Goal: Task Accomplishment & Management: Use online tool/utility

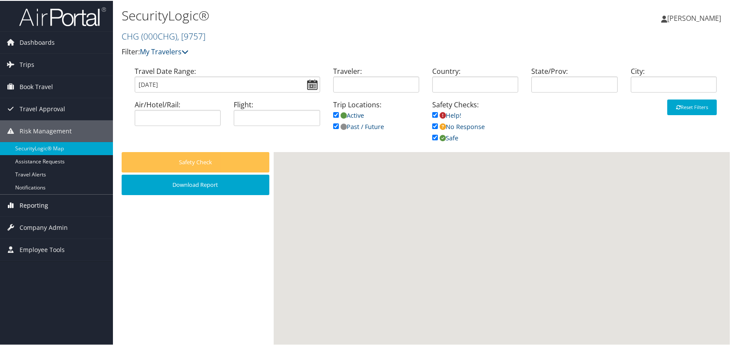
click at [56, 205] on link "Reporting" at bounding box center [56, 205] width 113 height 22
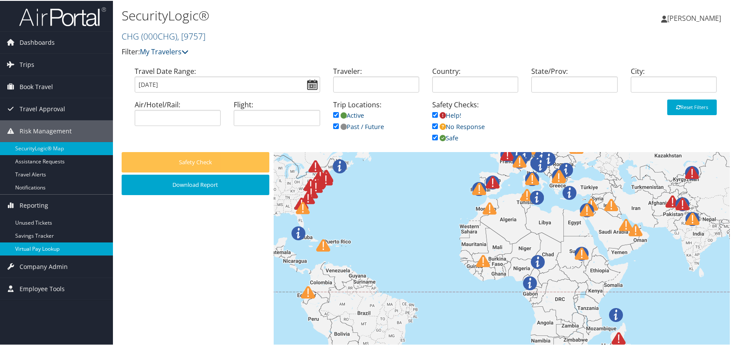
click at [56, 252] on link "Virtual Pay Lookup" at bounding box center [56, 248] width 113 height 13
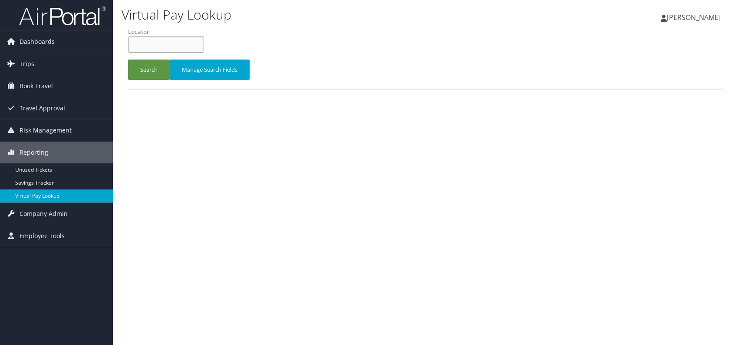
paste input "DWURLI"
click at [149, 43] on input "DWURLI" at bounding box center [166, 44] width 76 height 16
click at [145, 62] on button "Search" at bounding box center [149, 70] width 42 height 20
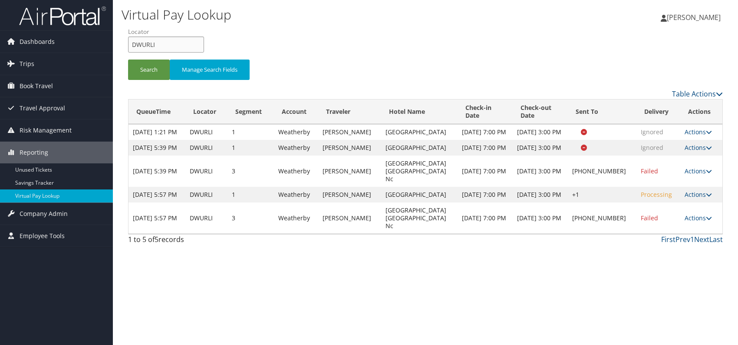
drag, startPoint x: 149, startPoint y: 44, endPoint x: 131, endPoint y: 43, distance: 18.3
click at [131, 43] on input "DWURLI" at bounding box center [166, 44] width 76 height 16
paste input "FQCLY"
click at [153, 70] on button "Search" at bounding box center [149, 70] width 42 height 20
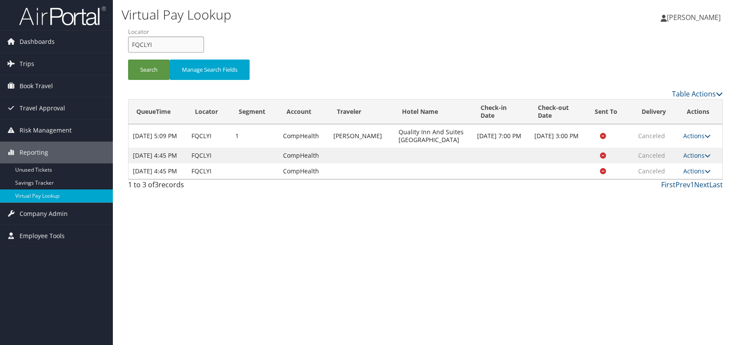
drag, startPoint x: 143, startPoint y: 45, endPoint x: 127, endPoint y: 45, distance: 16.5
click at [128, 45] on form "QueueTime Locator FQCLYI Segment Account Traveler Hotel Name Check-in Date Chec…" at bounding box center [425, 57] width 595 height 61
paste input "SPWNJJ"
click at [145, 54] on li "Locator SPWNJJ" at bounding box center [169, 43] width 83 height 32
click at [143, 70] on button "Search" at bounding box center [149, 70] width 42 height 20
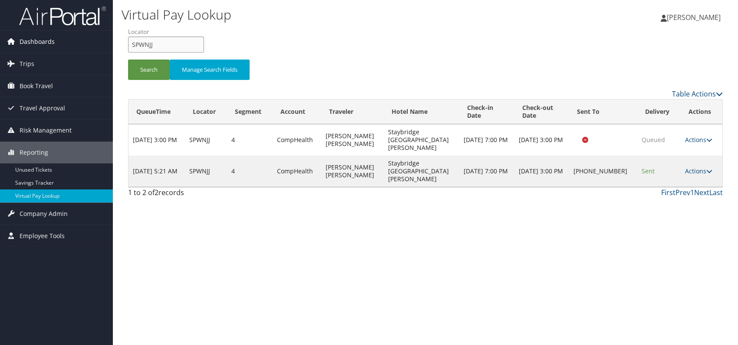
drag, startPoint x: 165, startPoint y: 44, endPoint x: 102, endPoint y: 45, distance: 63.4
click at [102, 45] on div "Dashboards AirPortal 360™ (Manager) AirPortal 360™ (Agent) My Travel Dashboard …" at bounding box center [369, 172] width 738 height 345
paste input "ISMLZB"
click at [154, 72] on button "Search" at bounding box center [149, 70] width 42 height 20
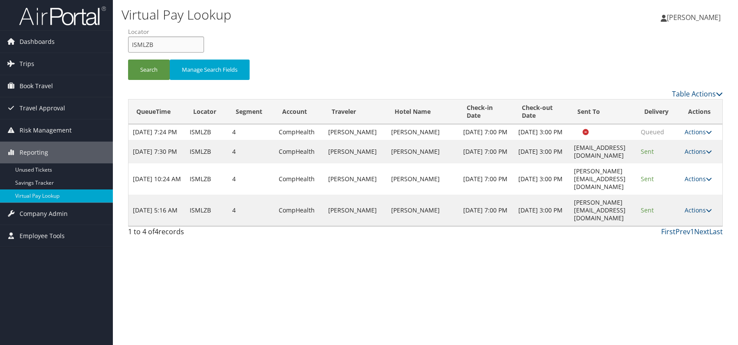
drag, startPoint x: 161, startPoint y: 44, endPoint x: 139, endPoint y: 43, distance: 21.7
click at [131, 47] on input "ISMLZB" at bounding box center [166, 44] width 76 height 16
paste input "WYVQWD"
type input "WYVQWD"
click at [147, 66] on button "Search" at bounding box center [149, 70] width 42 height 20
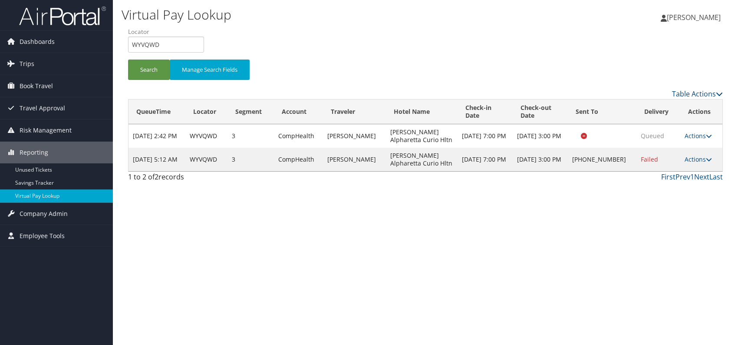
click at [496, 238] on div "Virtual Pay Lookup [PERSON_NAME] [PERSON_NAME] My Settings Travel Agency Contac…" at bounding box center [426, 172] width 626 height 345
click at [703, 159] on link "Actions" at bounding box center [698, 159] width 27 height 8
click at [672, 185] on link "Logs" at bounding box center [671, 186] width 74 height 15
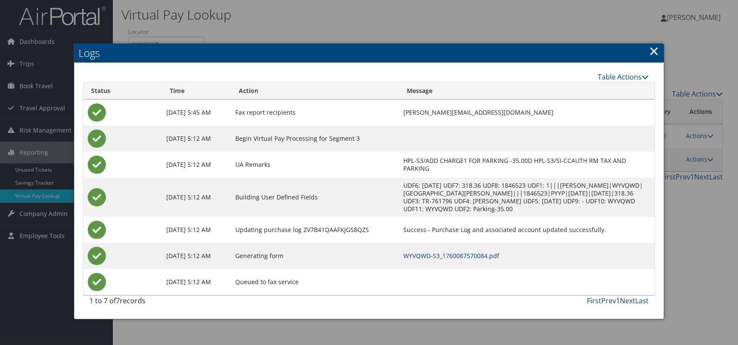
click at [472, 255] on link "WYVQWD-S3_1760087570084.pdf" at bounding box center [452, 256] width 96 height 8
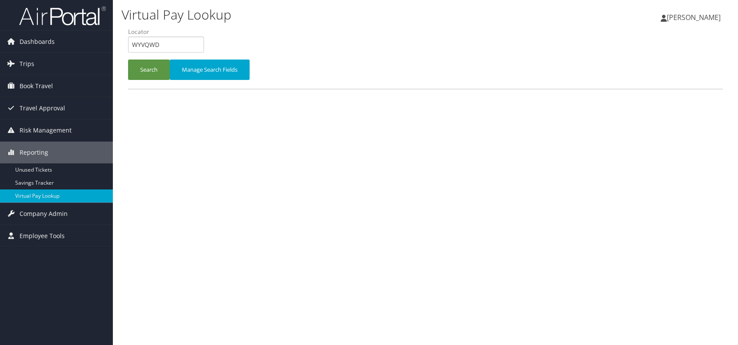
click at [149, 67] on button "Search" at bounding box center [149, 70] width 42 height 20
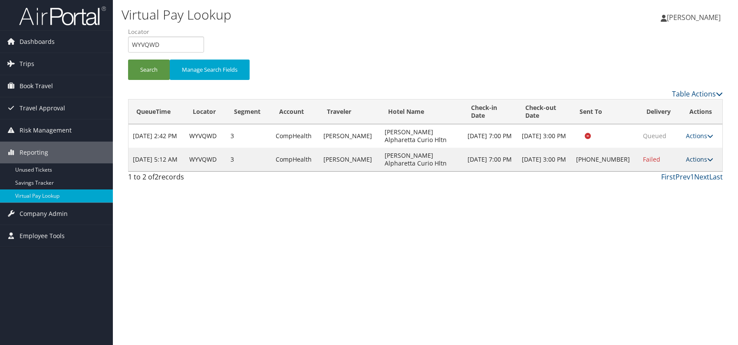
click at [701, 160] on link "Actions" at bounding box center [699, 159] width 27 height 8
click at [662, 169] on link "Resend" at bounding box center [672, 171] width 74 height 15
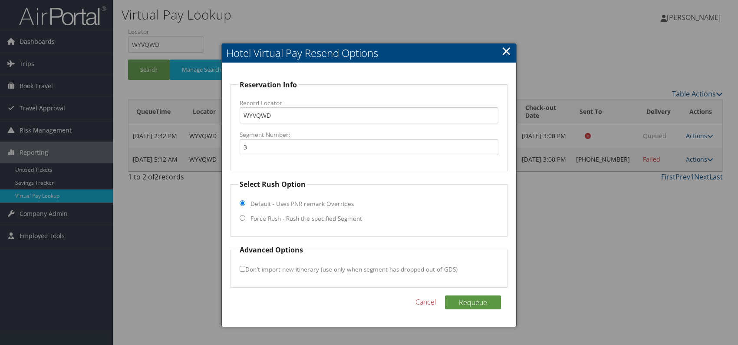
click at [245, 221] on fieldset "Select Rush Option Default - Uses PNR remark Overrides Force Rush - Rush the sp…" at bounding box center [369, 208] width 277 height 58
click at [240, 218] on input "Force Rush - Rush the specified Segment" at bounding box center [243, 218] width 6 height 6
radio input "true"
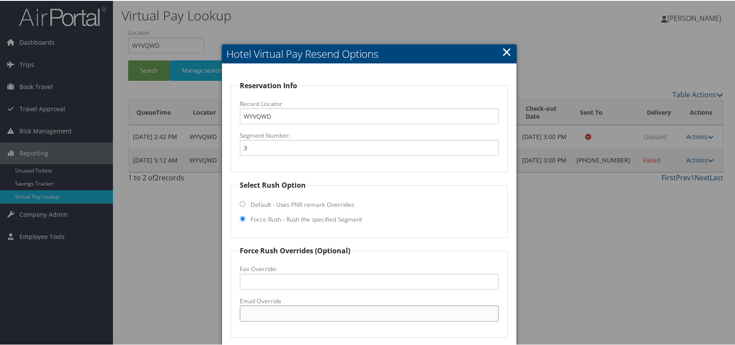
paste input "ATLCT_GM @Hilton.com"
click at [275, 313] on input "ATLCT_GM @Hilton.com" at bounding box center [369, 313] width 259 height 16
drag, startPoint x: 321, startPoint y: 320, endPoint x: 228, endPoint y: 314, distance: 93.6
click at [227, 315] on div "Reservation Info Record Locator WYVQWD Segment Number: 3 Select Rush Option Def…" at bounding box center [369, 245] width 295 height 364
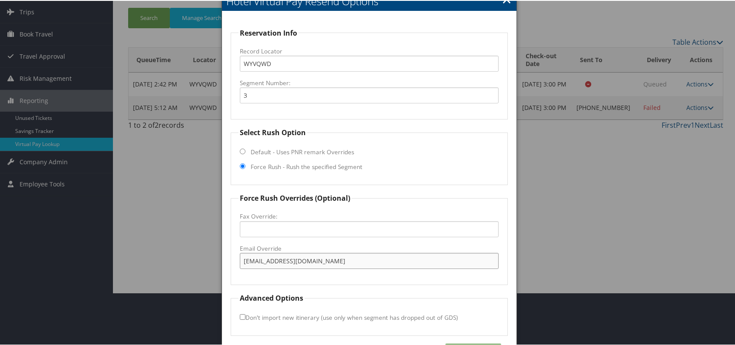
scroll to position [81, 0]
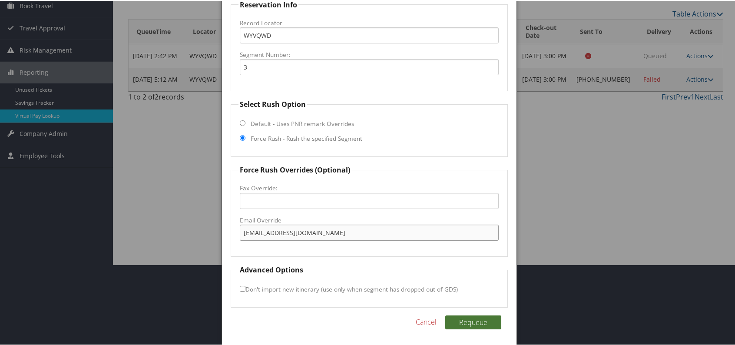
type input "ATLCT_GM@Hilton.com"
click at [480, 320] on button "Requeue" at bounding box center [473, 322] width 56 height 14
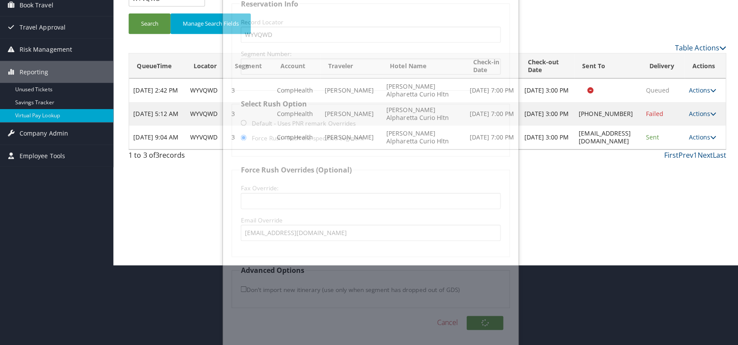
scroll to position [0, 0]
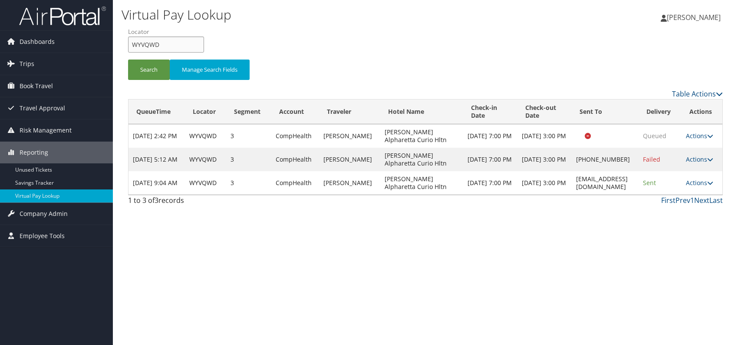
drag, startPoint x: 147, startPoint y: 44, endPoint x: 115, endPoint y: 45, distance: 32.2
click at [115, 45] on div "Virtual Pay Lookup Romina Kwock Romina Kwock My Settings Travel Agency Contacts…" at bounding box center [426, 172] width 626 height 345
paste input "AOFQUV"
click at [146, 44] on input "AOFQUV" at bounding box center [166, 44] width 76 height 16
type input "AOFQUV"
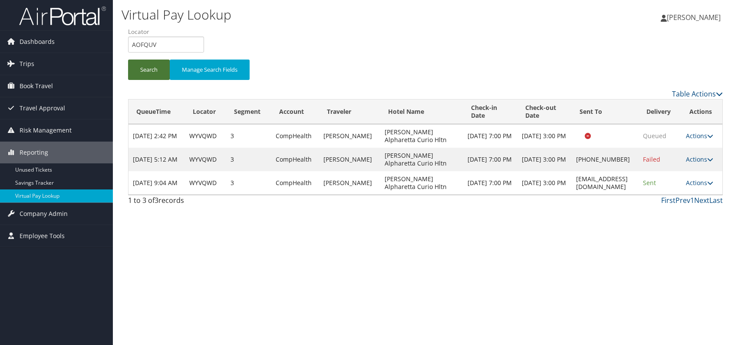
click at [156, 76] on button "Search" at bounding box center [149, 70] width 42 height 20
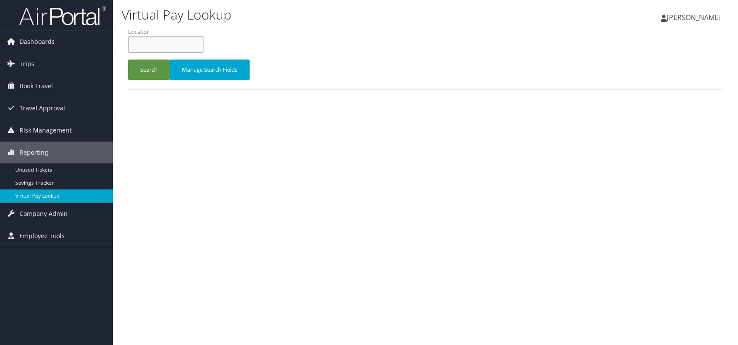
paste input "AOFQUV"
click at [147, 43] on input "AOFQUV" at bounding box center [166, 44] width 76 height 16
drag, startPoint x: 157, startPoint y: 47, endPoint x: 134, endPoint y: 49, distance: 23.5
click at [130, 49] on input "AOFQUV" at bounding box center [166, 44] width 76 height 16
paste input "ECAQMY"
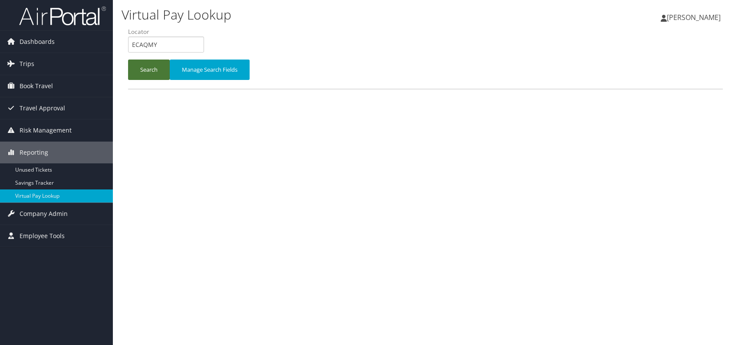
click at [142, 67] on button "Search" at bounding box center [149, 70] width 42 height 20
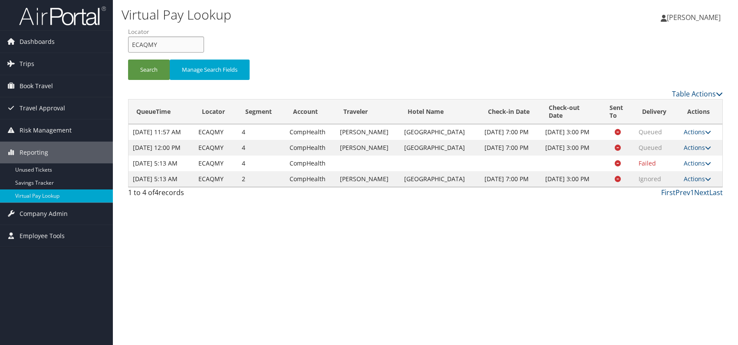
drag, startPoint x: 177, startPoint y: 46, endPoint x: 131, endPoint y: 43, distance: 45.7
click at [131, 43] on input "ECAQMY" at bounding box center [166, 44] width 76 height 16
paste input "DBVTYH"
click at [143, 71] on button "Search" at bounding box center [149, 70] width 42 height 20
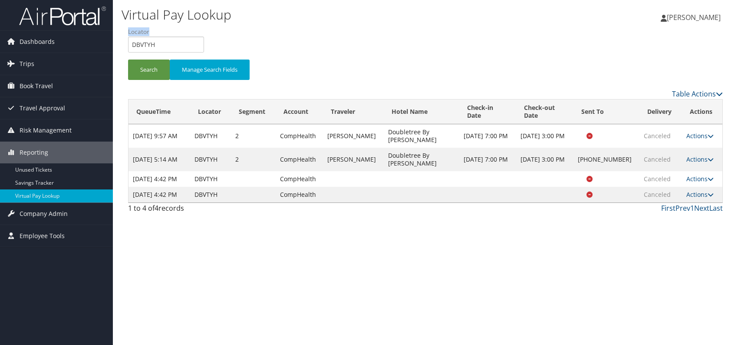
drag, startPoint x: 179, startPoint y: 34, endPoint x: 132, endPoint y: 50, distance: 48.5
click at [131, 49] on li "Locator DBVTYH" at bounding box center [169, 43] width 83 height 32
drag, startPoint x: 155, startPoint y: 44, endPoint x: 129, endPoint y: 45, distance: 25.6
click at [129, 45] on input "DBVTYH" at bounding box center [166, 44] width 76 height 16
paste input "CTUDZM"
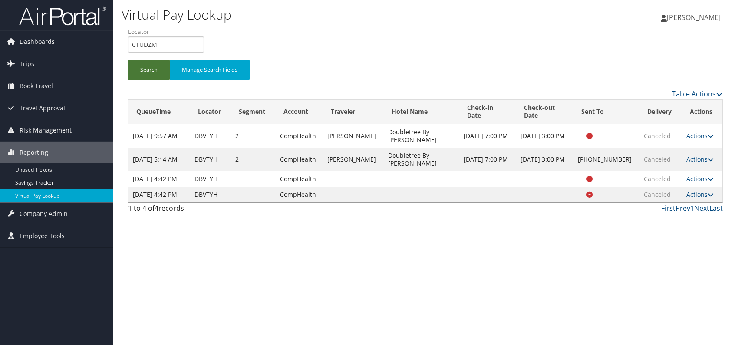
click at [150, 77] on button "Search" at bounding box center [149, 70] width 42 height 20
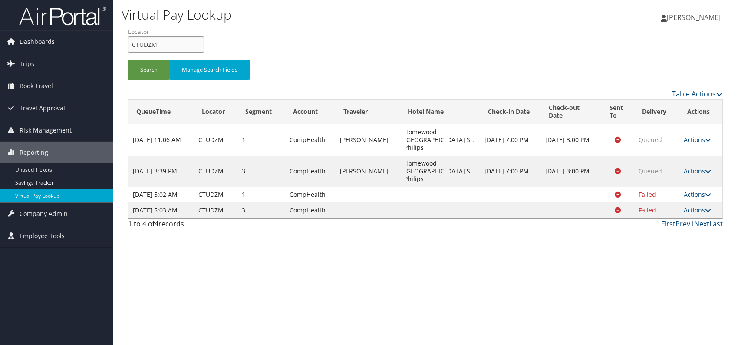
drag, startPoint x: 160, startPoint y: 48, endPoint x: 125, endPoint y: 43, distance: 35.9
click at [128, 43] on form "QueueTime Locator CTUDZM Segment Account Traveler Hotel Name Check-in Date Chec…" at bounding box center [425, 57] width 595 height 61
paste input "AICRIA"
click at [148, 44] on input "AICRIA" at bounding box center [166, 44] width 76 height 16
click at [151, 57] on li "Locator AICRIA" at bounding box center [169, 43] width 83 height 32
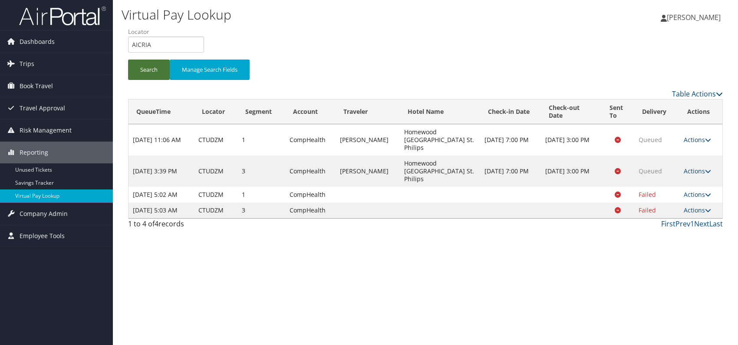
click at [152, 67] on button "Search" at bounding box center [149, 70] width 42 height 20
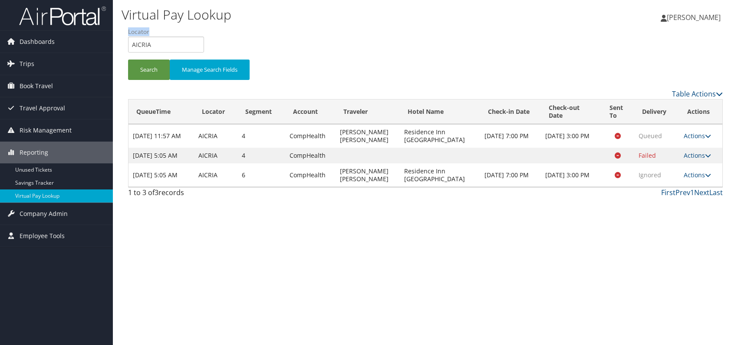
drag, startPoint x: 160, startPoint y: 53, endPoint x: 133, endPoint y: 49, distance: 26.9
click at [133, 49] on li "Locator AICRIA" at bounding box center [169, 43] width 83 height 32
copy label "Locator"
click at [169, 45] on input "AICRIA" at bounding box center [166, 44] width 76 height 16
drag, startPoint x: 147, startPoint y: 43, endPoint x: 127, endPoint y: 43, distance: 20.0
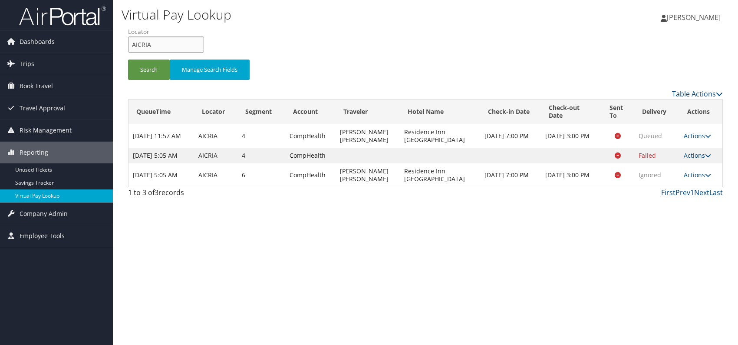
click at [128, 43] on form "QueueTime Locator AICRIA Segment Account Traveler Hotel Name Check-in Date Chec…" at bounding box center [425, 57] width 595 height 61
paste input "OWMWIM"
click at [143, 66] on button "Search" at bounding box center [149, 70] width 42 height 20
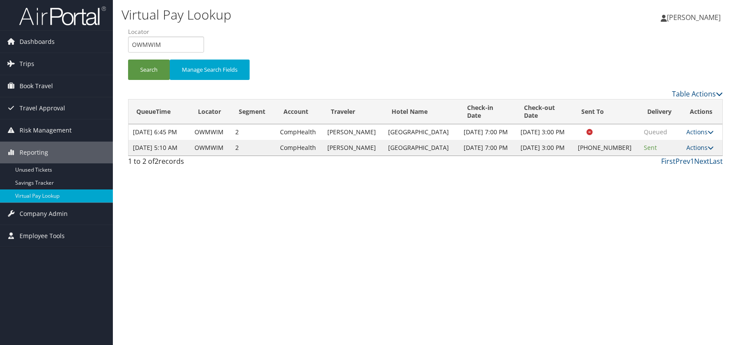
drag, startPoint x: 526, startPoint y: 240, endPoint x: 621, endPoint y: 202, distance: 102.1
click at [527, 240] on div "Virtual Pay Lookup [PERSON_NAME] [PERSON_NAME] My Settings Travel Agency Contac…" at bounding box center [426, 172] width 626 height 345
drag, startPoint x: 168, startPoint y: 43, endPoint x: 127, endPoint y: 46, distance: 40.5
click at [128, 46] on form "QueueTime Locator OWMWIM Segment Account Traveler Hotel Name Check-in Date Chec…" at bounding box center [425, 57] width 595 height 61
paste input "FUEGAP"
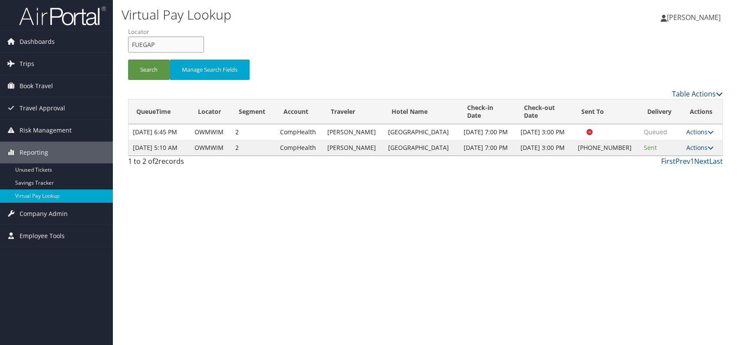
click at [147, 41] on input "FUEGAP" at bounding box center [166, 44] width 76 height 16
click at [144, 61] on button "Search" at bounding box center [149, 70] width 42 height 20
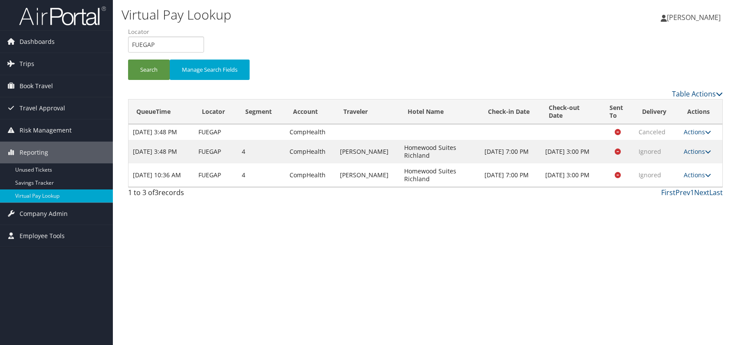
click at [569, 198] on div "First Prev 1 Next Last" at bounding box center [501, 192] width 443 height 10
click at [703, 179] on link "Actions" at bounding box center [697, 175] width 27 height 8
click at [678, 210] on link "Logs" at bounding box center [681, 209] width 55 height 15
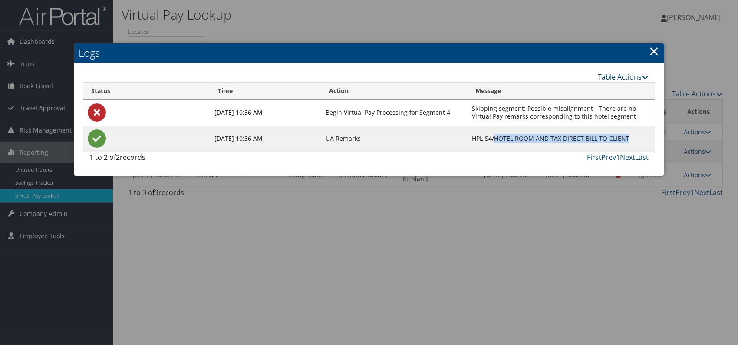
drag, startPoint x: 499, startPoint y: 138, endPoint x: 609, endPoint y: 132, distance: 110.0
click at [642, 135] on td "HPL-S4/HOTEL ROOM AND TAX DIRECT BILL TO CLIENT" at bounding box center [561, 139] width 187 height 26
copy td "HOTEL ROOM AND TAX DIRECT BILL TO CLIENT"
click at [653, 53] on link "×" at bounding box center [654, 50] width 10 height 17
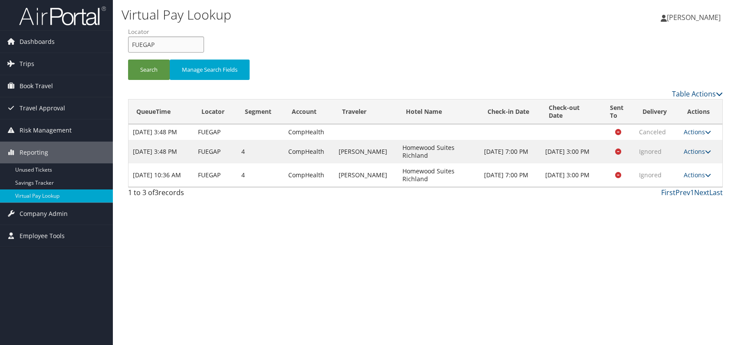
drag, startPoint x: 165, startPoint y: 47, endPoint x: 132, endPoint y: 46, distance: 32.2
click at [132, 46] on input "FUEGAP" at bounding box center [166, 44] width 76 height 16
paste input "FEUQFR"
click at [147, 41] on input "FEUQFR" at bounding box center [166, 44] width 76 height 16
type input "FEUQFR"
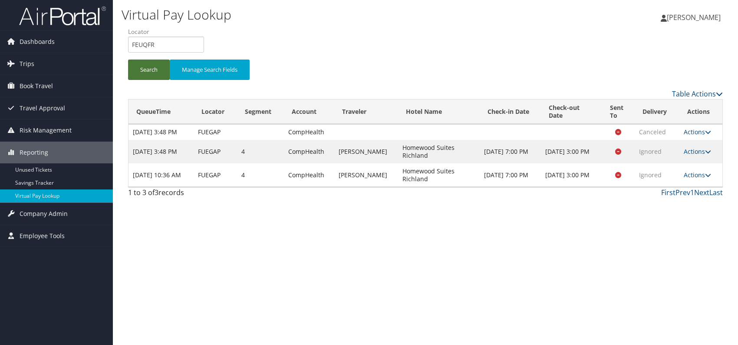
click at [148, 71] on button "Search" at bounding box center [149, 70] width 42 height 20
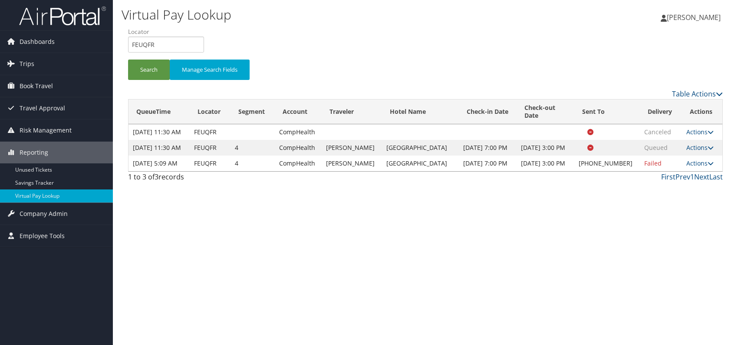
click at [704, 167] on link "Actions" at bounding box center [700, 163] width 27 height 8
click at [666, 218] on link "Logs" at bounding box center [671, 213] width 74 height 15
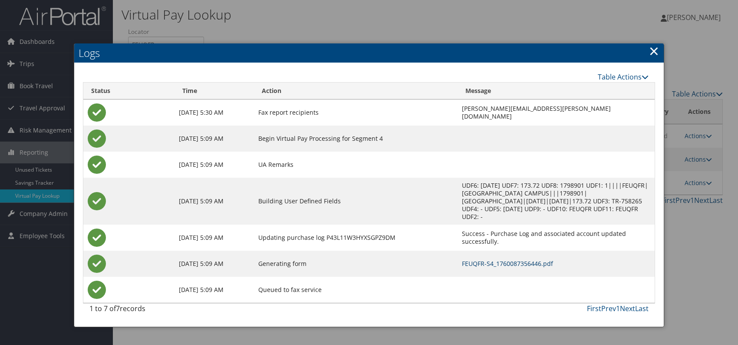
click at [477, 259] on link "FEUQFR-S4_1760087356446.pdf" at bounding box center [507, 263] width 91 height 8
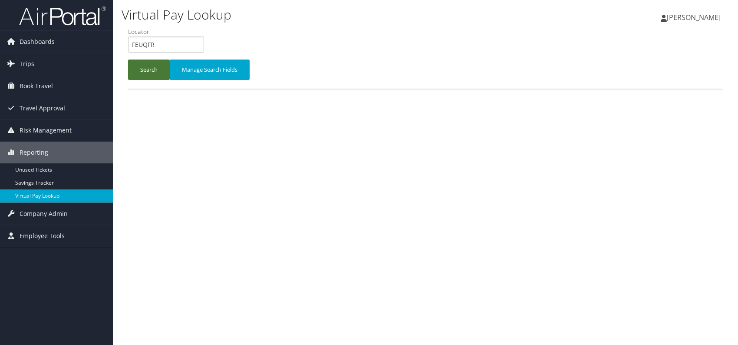
click at [150, 66] on button "Search" at bounding box center [149, 70] width 42 height 20
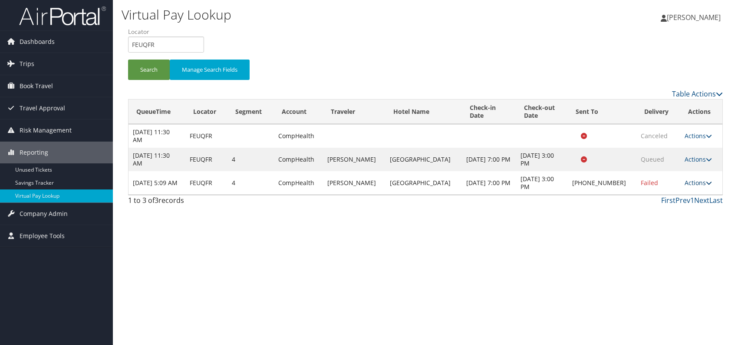
click at [688, 179] on link "Actions" at bounding box center [698, 183] width 27 height 8
click at [659, 196] on link "Resend" at bounding box center [670, 195] width 74 height 15
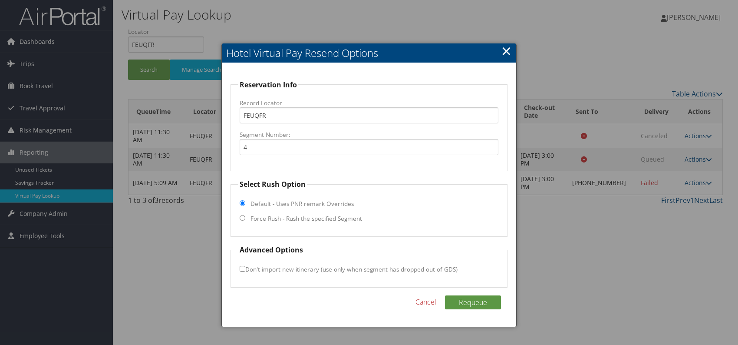
click at [243, 218] on input "Force Rush - Rush the specified Segment" at bounding box center [243, 218] width 6 height 6
radio input "true"
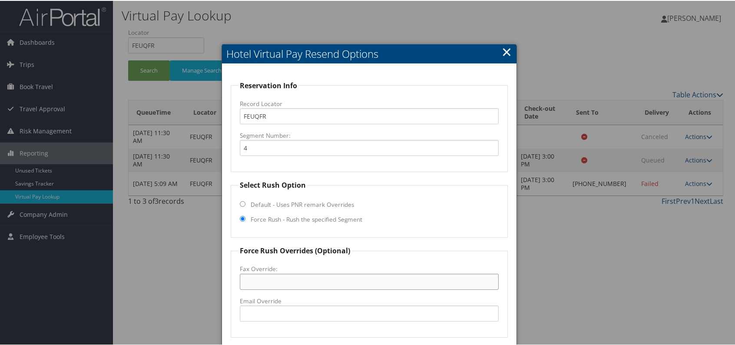
drag, startPoint x: 274, startPoint y: 311, endPoint x: 252, endPoint y: 281, distance: 37.0
paste input "[PHONE_NUMBER]"
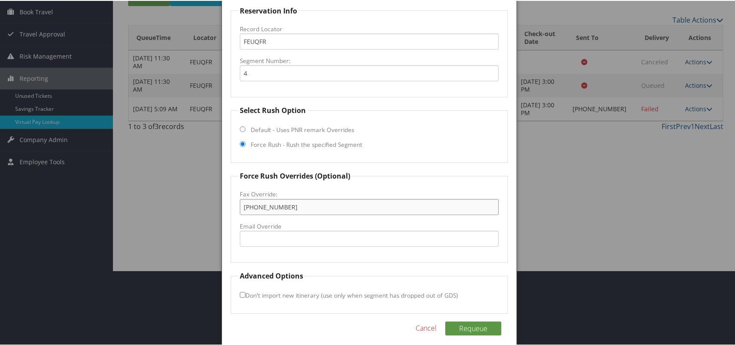
scroll to position [81, 0]
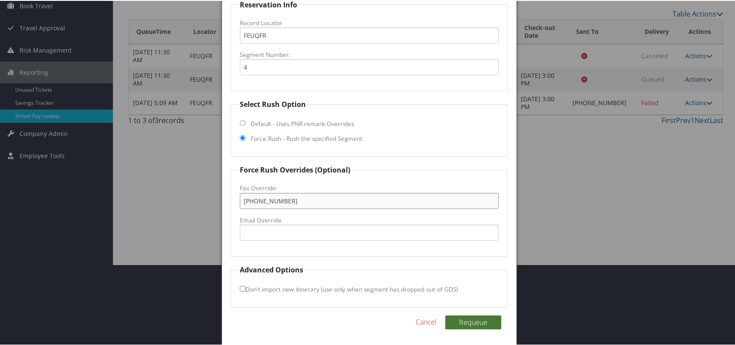
type input "[PHONE_NUMBER]"
click at [477, 322] on button "Requeue" at bounding box center [473, 322] width 56 height 14
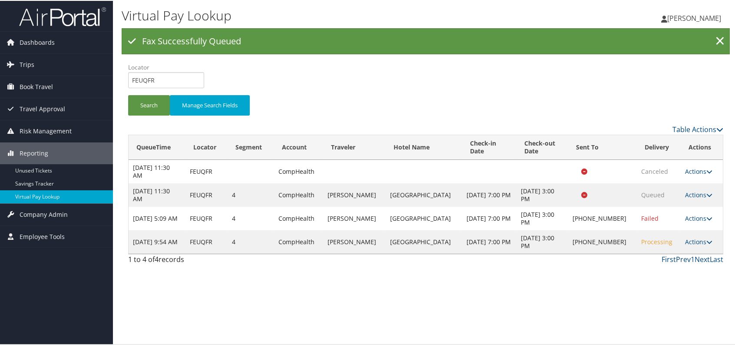
scroll to position [0, 0]
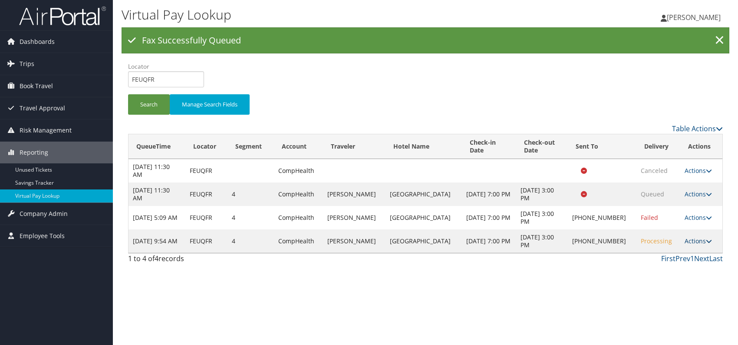
click at [695, 242] on link "Actions" at bounding box center [698, 241] width 27 height 8
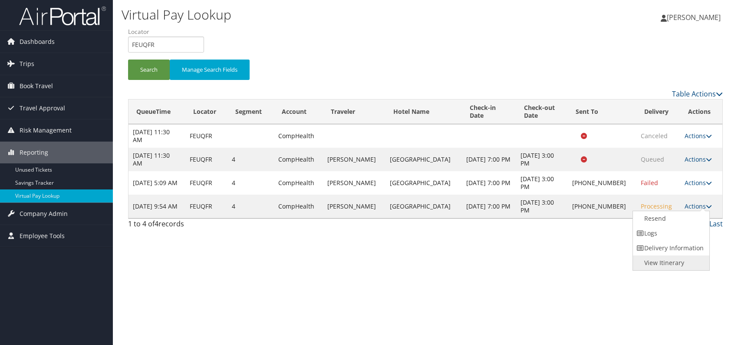
click at [670, 299] on div "Virtual Pay Lookup Romina Kwock Romina Kwock My Settings Travel Agency Contacts…" at bounding box center [426, 172] width 626 height 345
click at [695, 209] on link "Actions" at bounding box center [698, 206] width 27 height 8
click at [665, 261] on link "View Itinerary" at bounding box center [670, 262] width 74 height 15
click at [702, 205] on link "Actions" at bounding box center [698, 206] width 27 height 8
drag, startPoint x: 662, startPoint y: 220, endPoint x: 618, endPoint y: 219, distance: 43.5
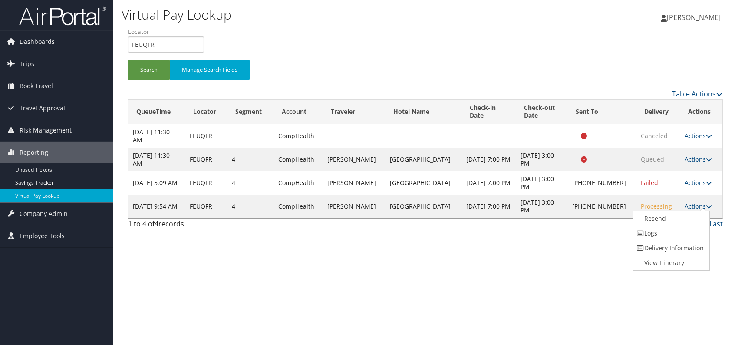
click at [661, 220] on link "Resend" at bounding box center [670, 218] width 74 height 15
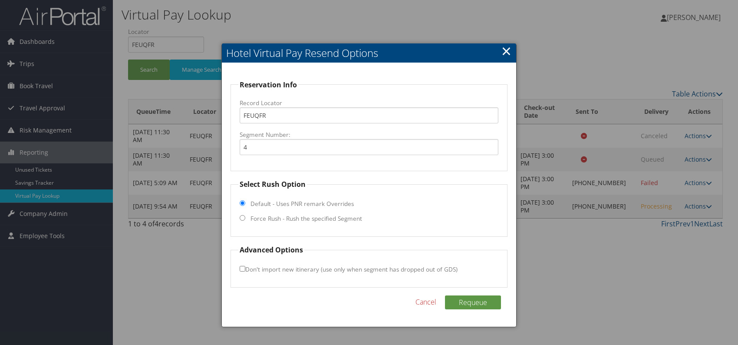
click at [242, 218] on input "Force Rush - Rush the specified Segment" at bounding box center [243, 218] width 6 height 6
radio input "true"
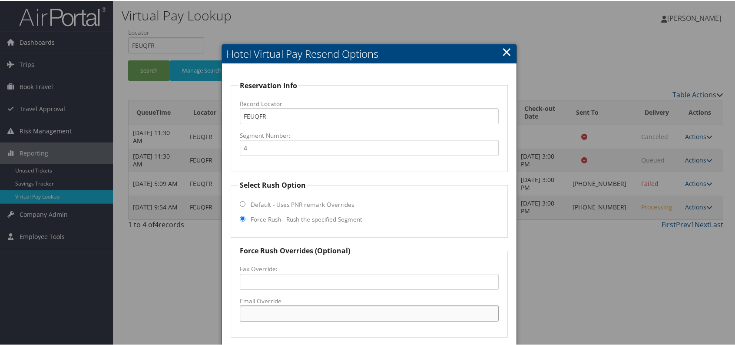
drag, startPoint x: 266, startPoint y: 312, endPoint x: 275, endPoint y: 311, distance: 9.1
click at [266, 312] on input "Email Override" at bounding box center [369, 313] width 259 height 16
paste input "gfspringhillsuites@gmail.com"
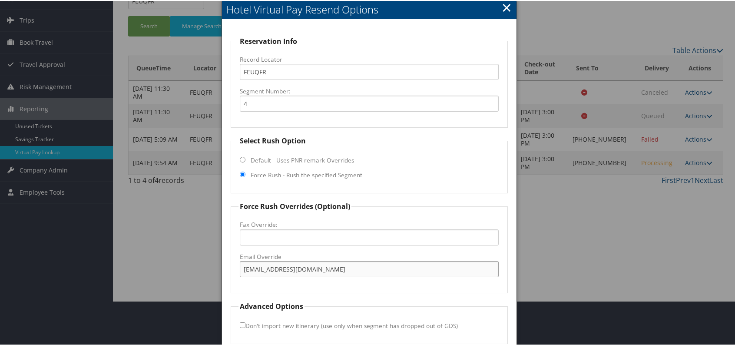
scroll to position [81, 0]
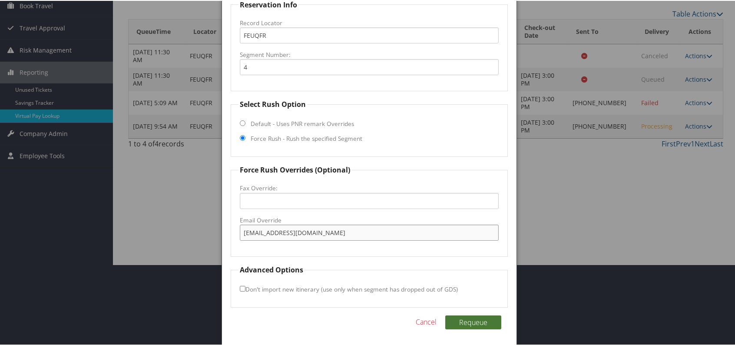
type input "gfspringhillsuites@gmail.com"
click at [474, 322] on button "Requeue" at bounding box center [473, 322] width 56 height 14
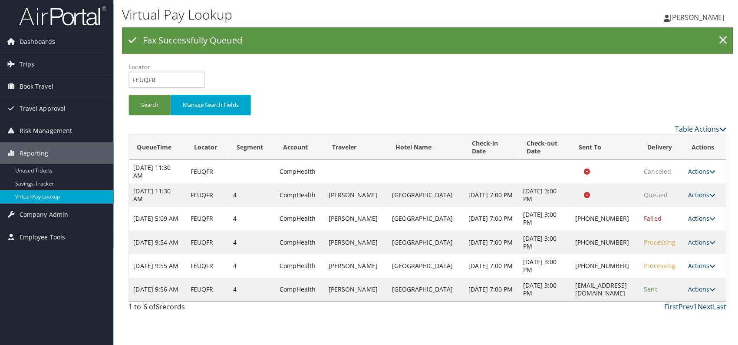
scroll to position [0, 0]
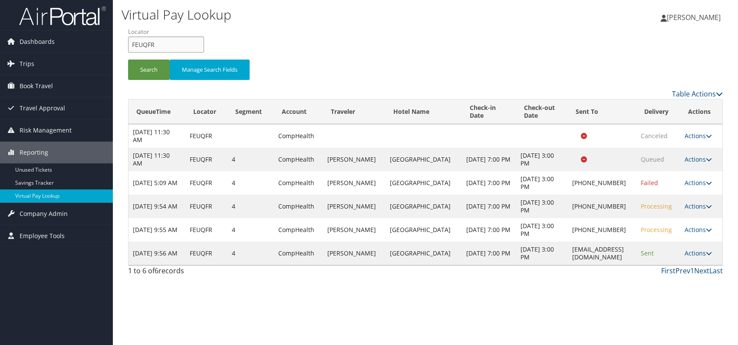
drag, startPoint x: 145, startPoint y: 51, endPoint x: 131, endPoint y: 52, distance: 14.0
click at [131, 52] on li "Locator FEUQFR" at bounding box center [169, 43] width 83 height 32
paste input "KNCAFB"
type input "KNCAFB"
click at [138, 66] on button "Search" at bounding box center [149, 70] width 42 height 20
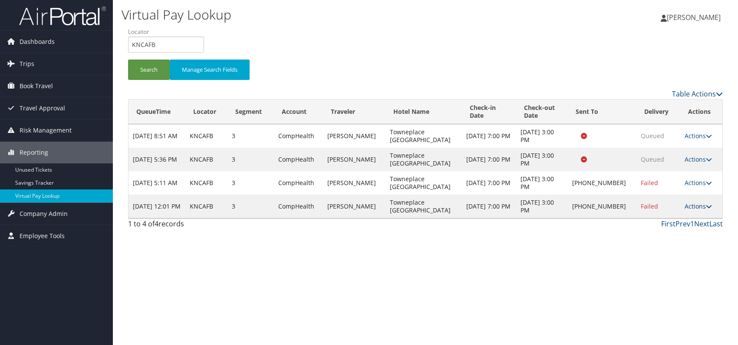
click at [691, 208] on link "Actions" at bounding box center [698, 206] width 27 height 8
click at [659, 232] on link "Logs" at bounding box center [670, 233] width 74 height 15
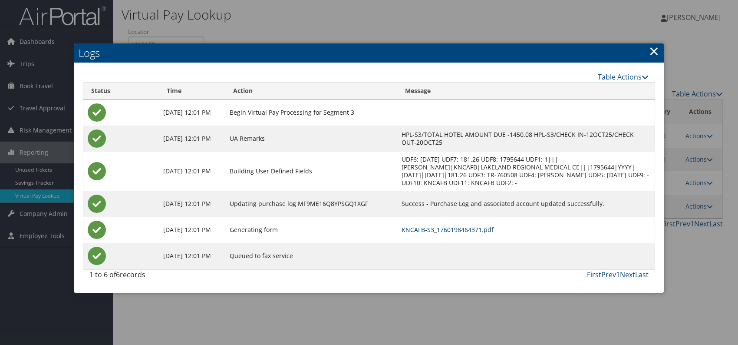
click at [494, 234] on link "KNCAFB-S3_1760198464371.pdf" at bounding box center [448, 229] width 92 height 8
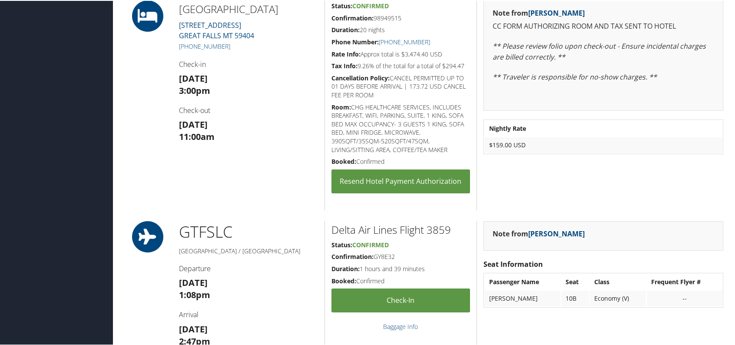
scroll to position [738, 0]
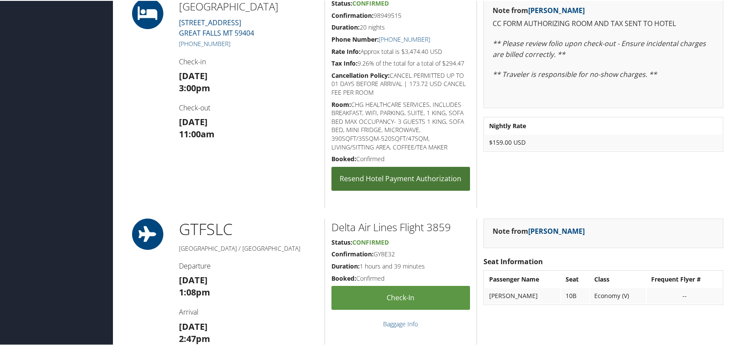
click at [394, 178] on link "Resend Hotel Payment Authorization" at bounding box center [400, 178] width 139 height 24
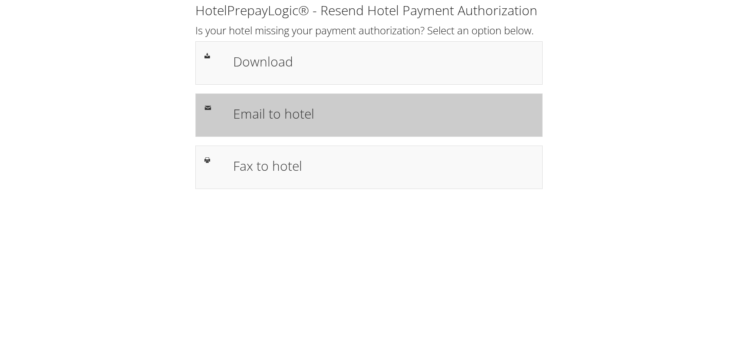
click at [306, 111] on h1 "Email to hotel" at bounding box center [383, 114] width 301 height 20
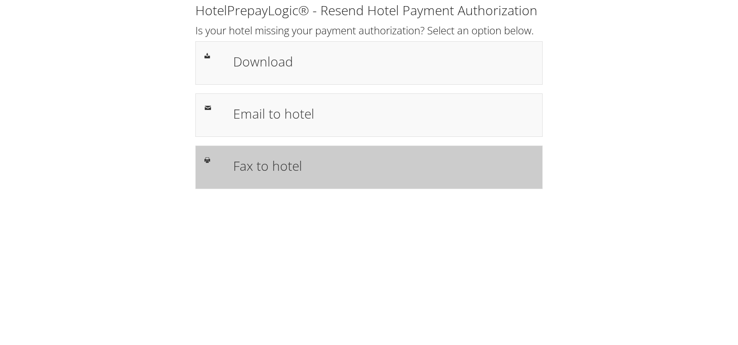
click at [301, 168] on h1 "Fax to hotel" at bounding box center [383, 166] width 301 height 20
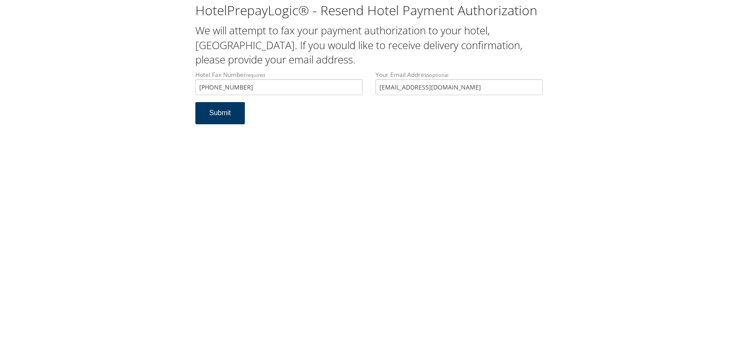
click at [214, 124] on button "Submit" at bounding box center [220, 113] width 50 height 22
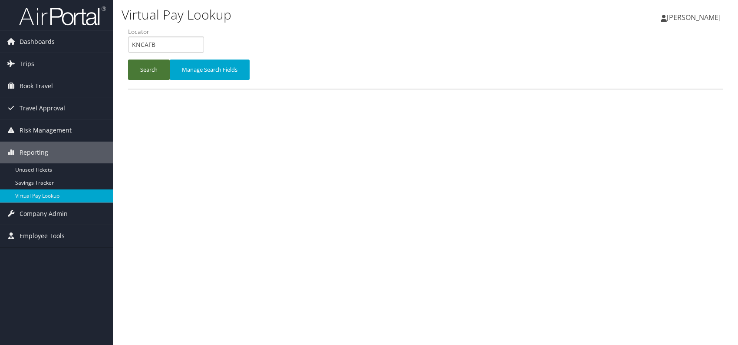
click at [147, 63] on button "Search" at bounding box center [149, 70] width 42 height 20
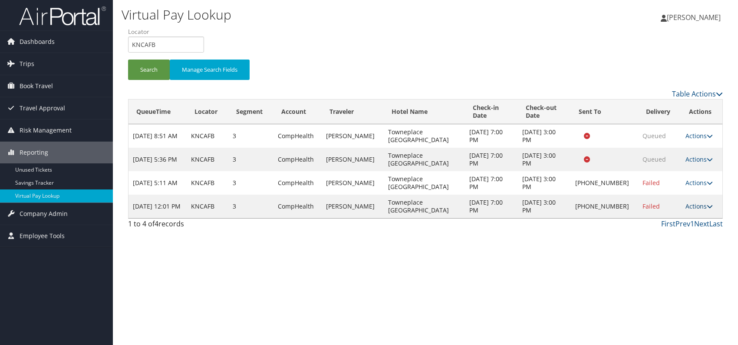
drag, startPoint x: 699, startPoint y: 205, endPoint x: 692, endPoint y: 209, distance: 7.8
click at [697, 205] on link "Actions" at bounding box center [699, 206] width 27 height 8
click at [662, 231] on link "Logs" at bounding box center [671, 233] width 74 height 15
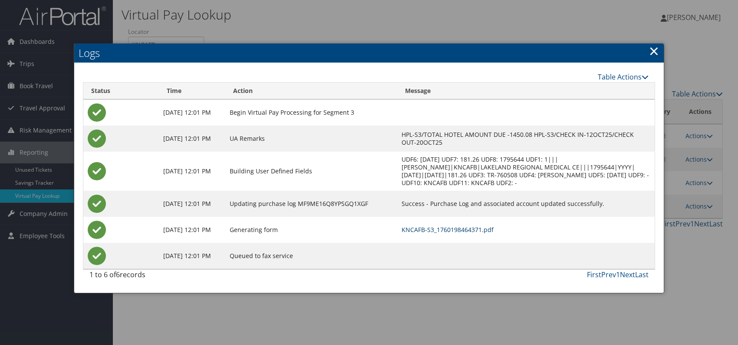
click at [494, 233] on link "KNCAFB-S3_1760198464371.pdf" at bounding box center [448, 229] width 92 height 8
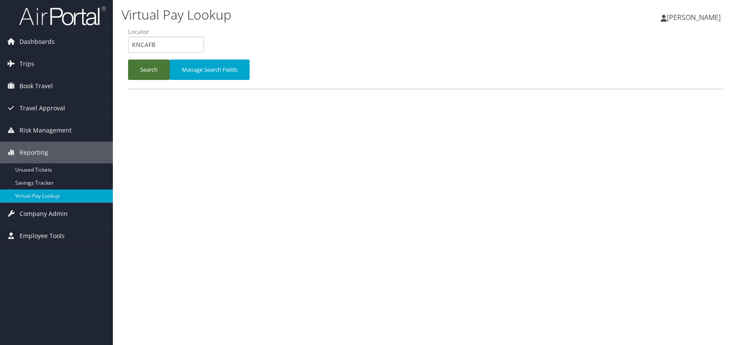
drag, startPoint x: 144, startPoint y: 76, endPoint x: 183, endPoint y: 84, distance: 40.0
click at [144, 75] on button "Search" at bounding box center [149, 70] width 42 height 20
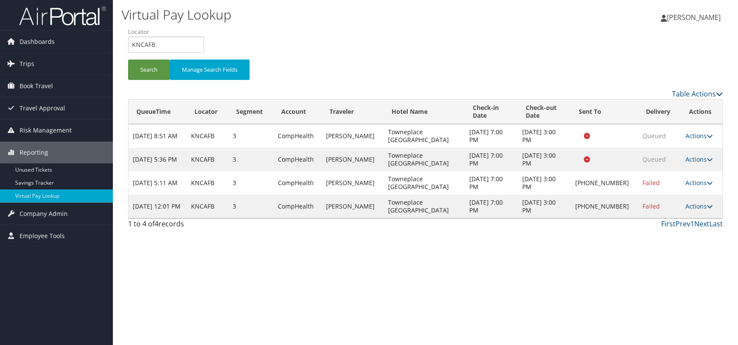
click at [699, 201] on td "Actions Resend Logs Delivery Information View Itinerary" at bounding box center [702, 206] width 41 height 23
click at [689, 209] on link "Actions" at bounding box center [699, 206] width 27 height 8
click at [666, 219] on link "Resend" at bounding box center [671, 218] width 74 height 15
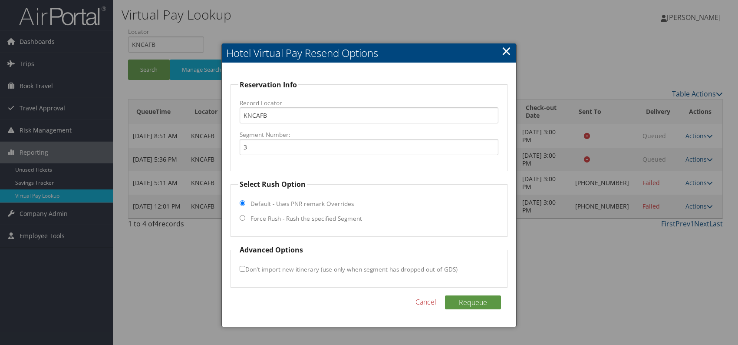
click at [243, 219] on input "Force Rush - Rush the specified Segment" at bounding box center [243, 218] width 6 height 6
radio input "true"
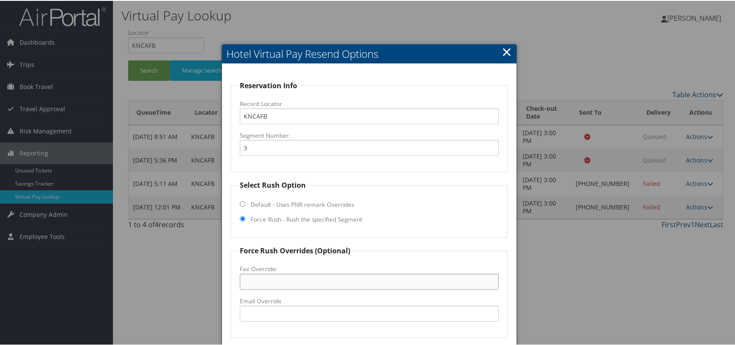
paste input "863-680-1116"
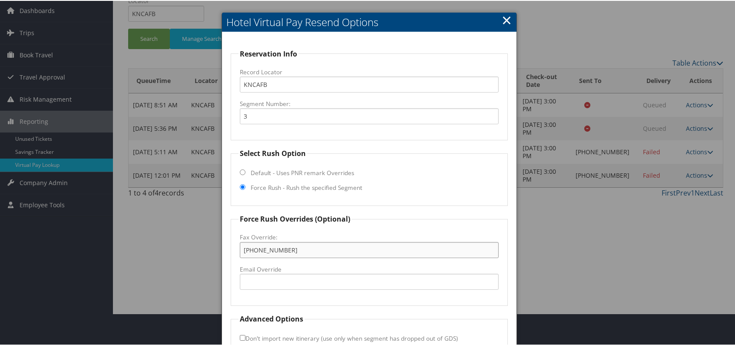
scroll to position [81, 0]
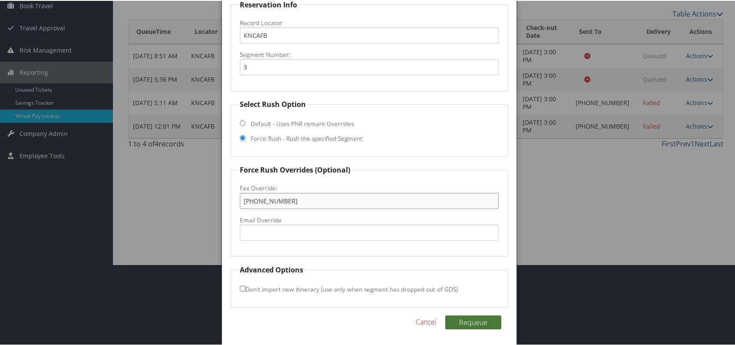
type input "863-680-1116"
click at [480, 320] on button "Requeue" at bounding box center [473, 322] width 56 height 14
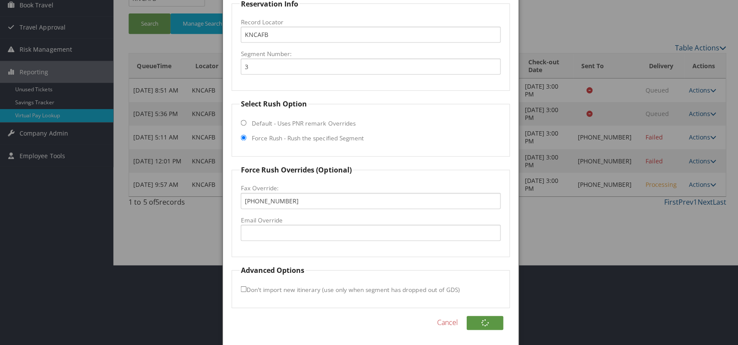
scroll to position [0, 0]
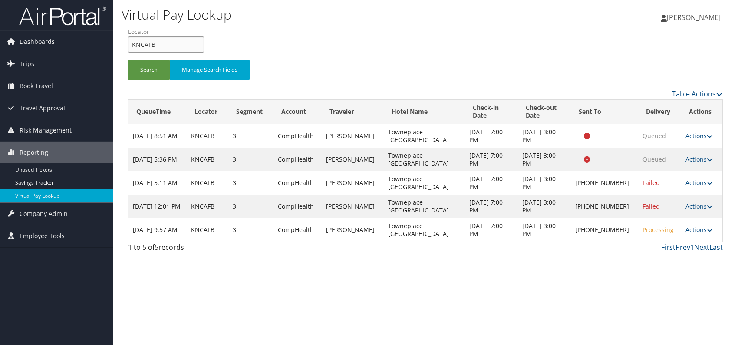
drag, startPoint x: 157, startPoint y: 44, endPoint x: 131, endPoint y: 44, distance: 25.6
click at [131, 44] on input "KNCAFB" at bounding box center [166, 44] width 76 height 16
click at [531, 300] on div "Virtual Pay Lookup [PERSON_NAME] [PERSON_NAME] My Settings Travel Agency Contac…" at bounding box center [426, 172] width 626 height 345
drag, startPoint x: 163, startPoint y: 41, endPoint x: 132, endPoint y: 45, distance: 30.7
click at [131, 46] on input "KNCAFB" at bounding box center [166, 44] width 76 height 16
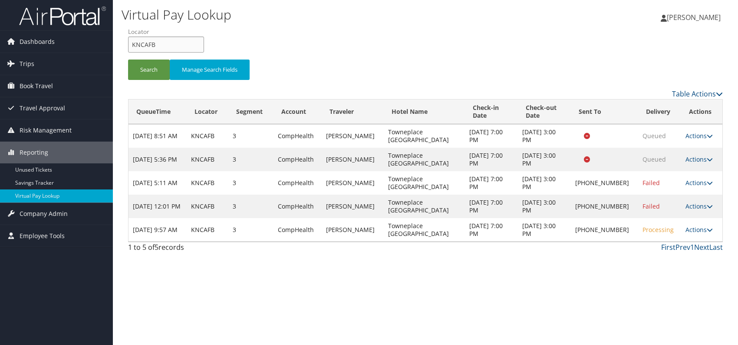
paste input "OCHOBC"
click at [143, 76] on button "Search" at bounding box center [149, 70] width 42 height 20
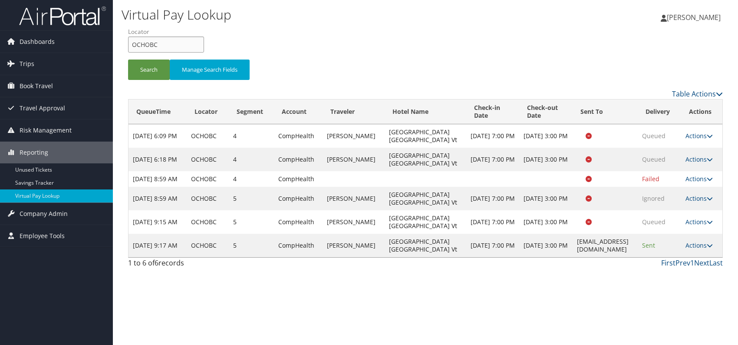
drag, startPoint x: 168, startPoint y: 41, endPoint x: 132, endPoint y: 43, distance: 36.1
click at [132, 43] on input "OCHOBC" at bounding box center [166, 44] width 76 height 16
paste input "AIQJLK"
click at [150, 69] on button "Search" at bounding box center [149, 70] width 42 height 20
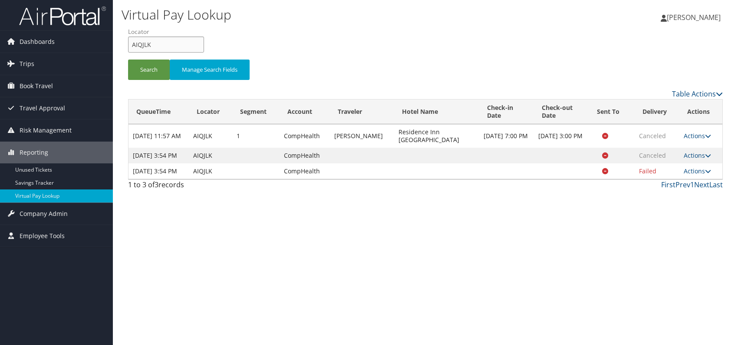
drag, startPoint x: 153, startPoint y: 47, endPoint x: 130, endPoint y: 48, distance: 23.5
click at [130, 48] on input "AIQJLK" at bounding box center [166, 44] width 76 height 16
paste input "FQPYDU"
type input "FQPYDU"
click at [140, 60] on button "Search" at bounding box center [149, 70] width 42 height 20
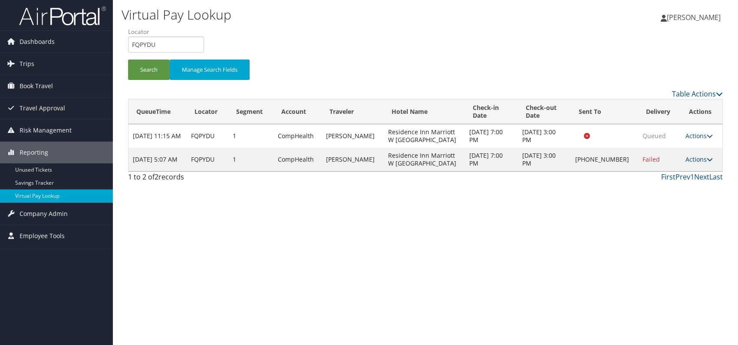
drag, startPoint x: 700, startPoint y: 157, endPoint x: 697, endPoint y: 161, distance: 5.0
click at [700, 157] on link "Actions" at bounding box center [699, 159] width 27 height 8
click at [662, 186] on link "Logs" at bounding box center [671, 186] width 74 height 15
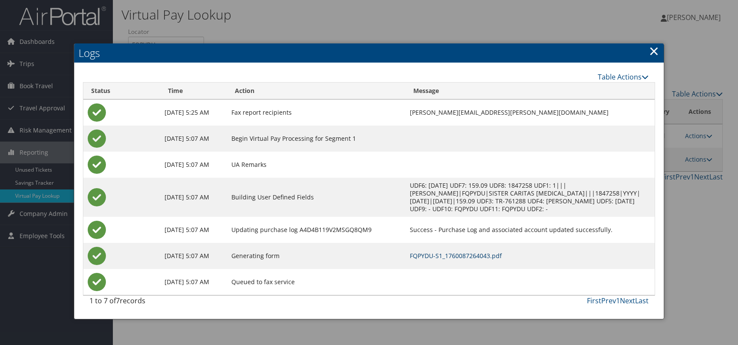
click at [486, 254] on link "FQPYDU-S1_1760087264043.pdf" at bounding box center [456, 256] width 92 height 8
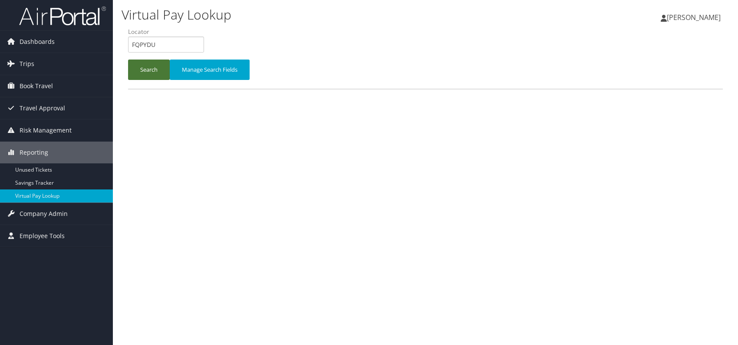
click at [138, 74] on button "Search" at bounding box center [149, 70] width 42 height 20
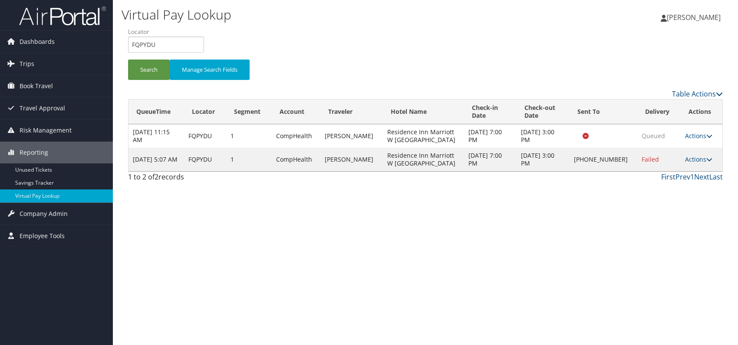
drag, startPoint x: 699, startPoint y: 159, endPoint x: 672, endPoint y: 175, distance: 31.3
click at [698, 160] on link "Actions" at bounding box center [698, 159] width 27 height 8
click at [657, 172] on link "Resend" at bounding box center [671, 171] width 74 height 15
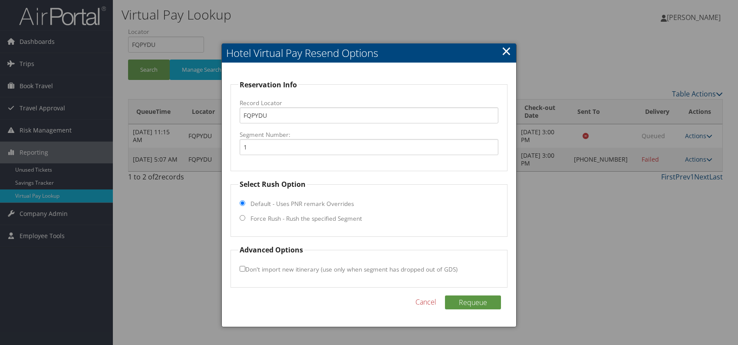
click at [241, 219] on input "Force Rush - Rush the specified Segment" at bounding box center [243, 218] width 6 height 6
radio input "true"
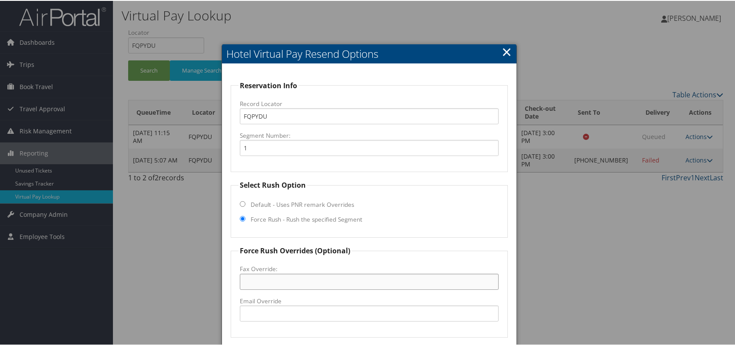
paste input "[PHONE_NUMBER]"
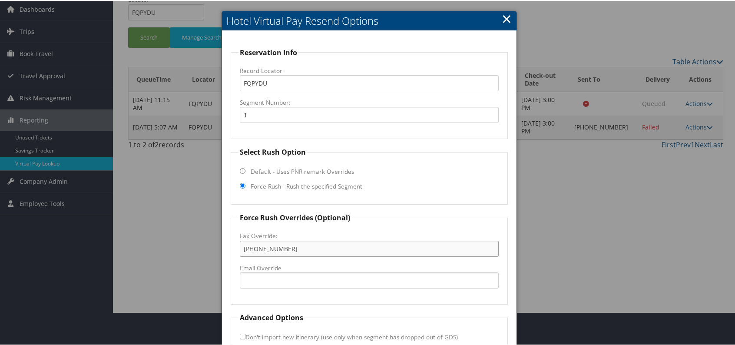
scroll to position [81, 0]
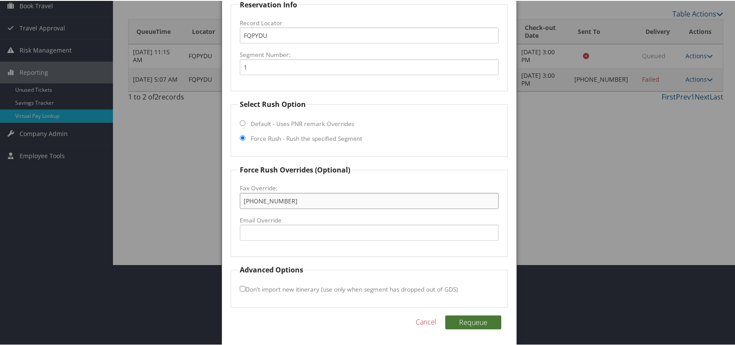
type input "[PHONE_NUMBER]"
click at [467, 323] on button "Requeue" at bounding box center [473, 322] width 56 height 14
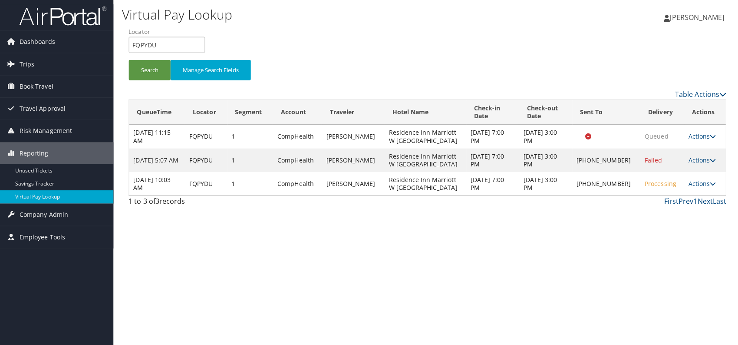
scroll to position [0, 0]
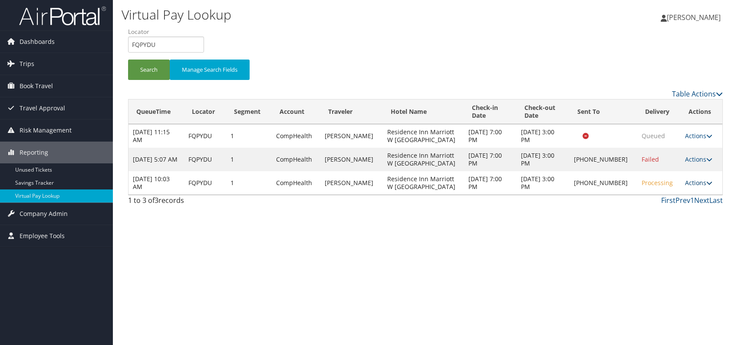
click at [696, 183] on link "Actions" at bounding box center [698, 183] width 27 height 8
click at [662, 210] on link "Logs" at bounding box center [671, 209] width 74 height 15
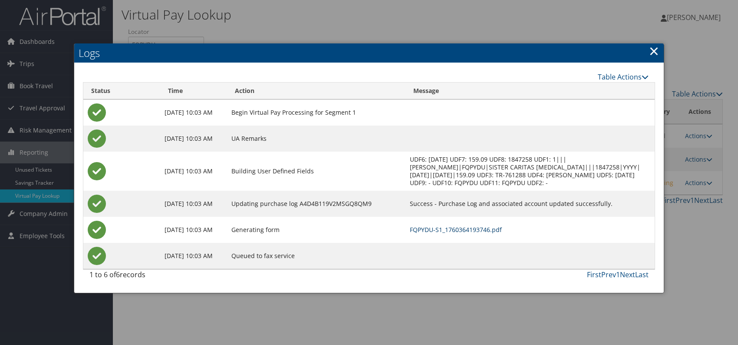
click at [499, 229] on link "FQPYDU-S1_1760364193746.pdf" at bounding box center [456, 229] width 92 height 8
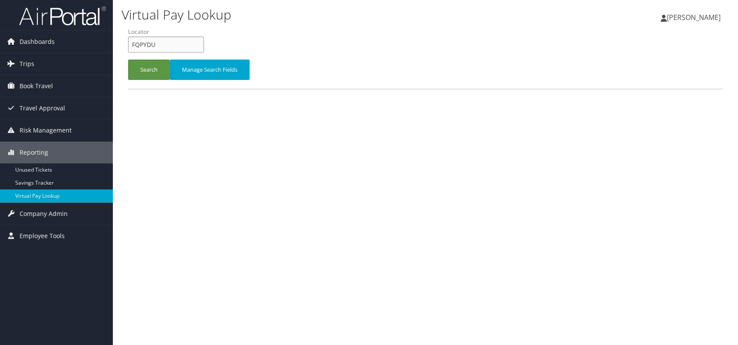
drag, startPoint x: 161, startPoint y: 42, endPoint x: 136, endPoint y: 43, distance: 24.8
click at [136, 43] on input "FQPYDU" at bounding box center [166, 44] width 76 height 16
type input "F"
paste input "IAICBS"
click at [146, 43] on input "IAICBS" at bounding box center [166, 44] width 76 height 16
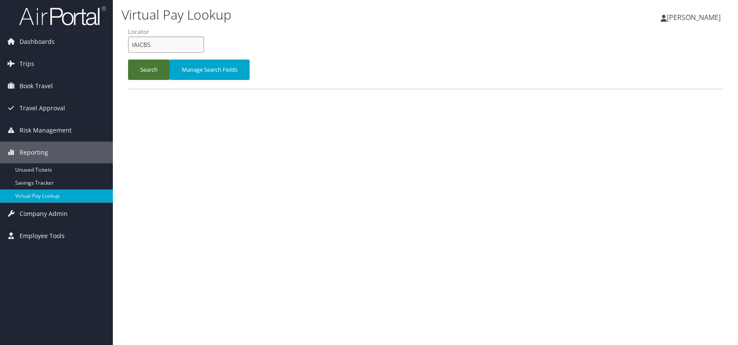
type input "IAICBS"
click at [152, 73] on button "Search" at bounding box center [149, 70] width 42 height 20
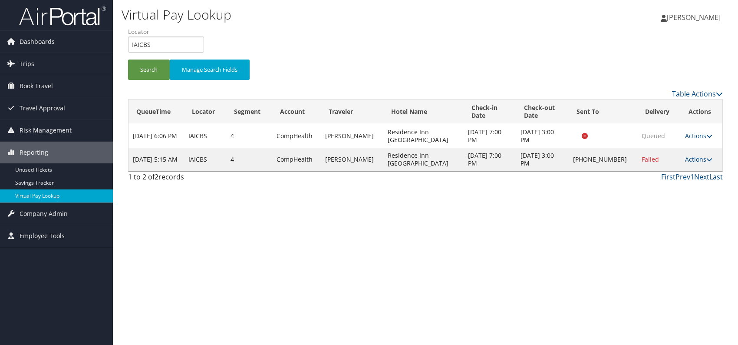
click at [484, 242] on div "Virtual Pay Lookup [PERSON_NAME] [PERSON_NAME] My Settings Travel Agency Contac…" at bounding box center [426, 172] width 626 height 345
click at [709, 158] on icon at bounding box center [710, 159] width 6 height 6
click at [659, 185] on link "Logs" at bounding box center [671, 186] width 74 height 15
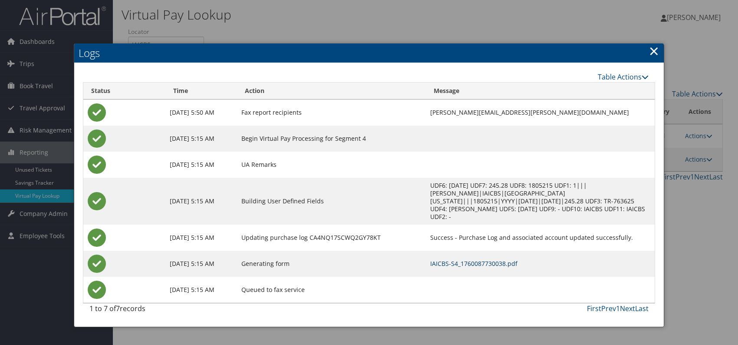
click at [466, 259] on link "IAICBS-S4_1760087730038.pdf" at bounding box center [473, 263] width 87 height 8
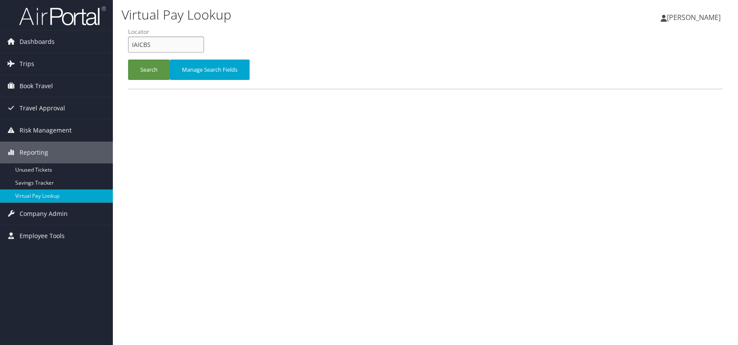
drag, startPoint x: 158, startPoint y: 50, endPoint x: 126, endPoint y: 47, distance: 31.8
click at [128, 48] on form "QueueTime Locator IAICBS Segment Account Traveler Hotel Name Check-in Date Chec…" at bounding box center [425, 57] width 595 height 61
paste input "DNPHEI"
click at [146, 44] on input "DNPHEI" at bounding box center [166, 44] width 76 height 16
type input "DNPHEI"
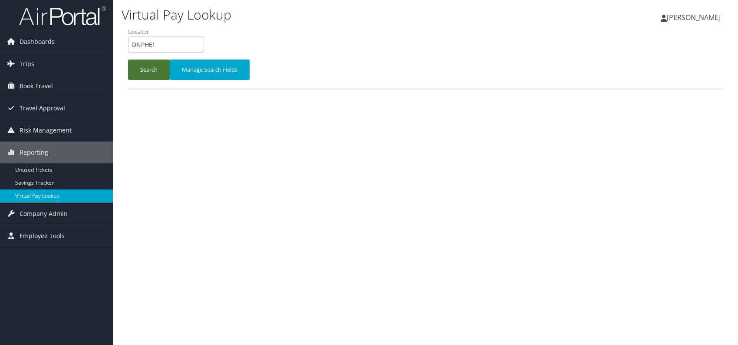
click at [149, 75] on button "Search" at bounding box center [149, 70] width 42 height 20
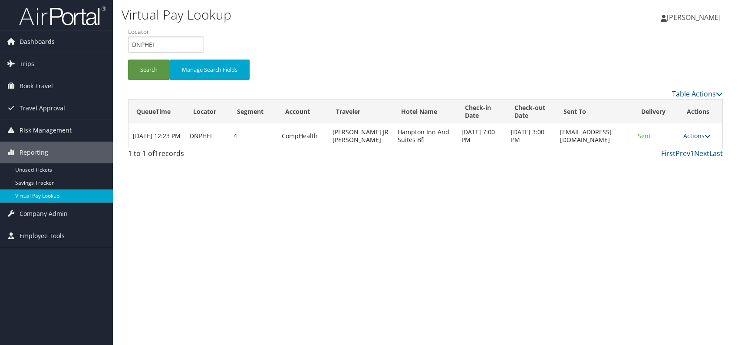
click at [368, 191] on div "Virtual Pay Lookup [PERSON_NAME] [PERSON_NAME] My Settings Travel Agency Contac…" at bounding box center [426, 172] width 626 height 345
click at [700, 134] on link "Actions" at bounding box center [697, 136] width 27 height 8
click at [684, 167] on link "Logs" at bounding box center [682, 163] width 55 height 15
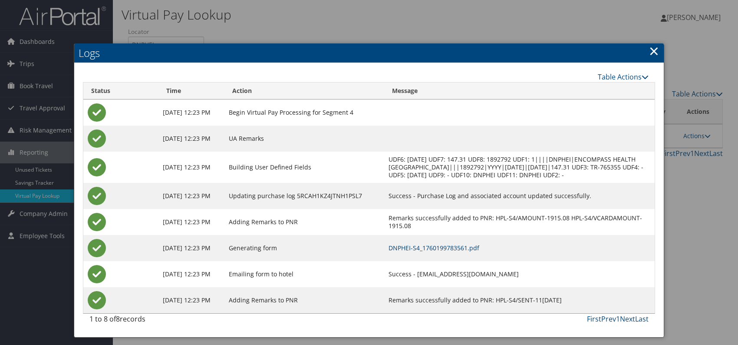
click at [480, 245] on link "DNPHEI-S4_1760199783561.pdf" at bounding box center [434, 248] width 91 height 8
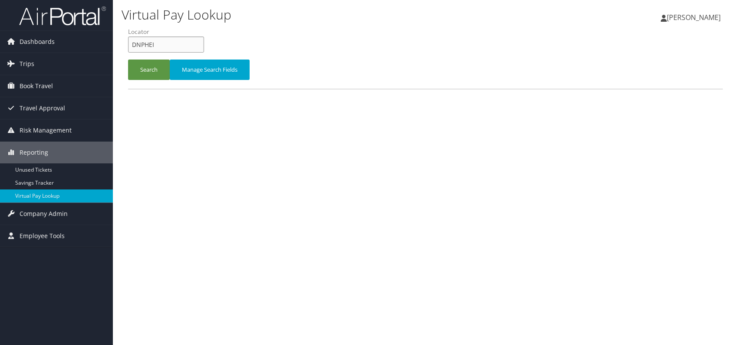
click at [152, 43] on input "DNPHEI" at bounding box center [166, 44] width 76 height 16
drag, startPoint x: 152, startPoint y: 43, endPoint x: 139, endPoint y: 42, distance: 13.5
click at [139, 42] on input "DNPHEI" at bounding box center [166, 44] width 76 height 16
paste input "MZWUTJ"
click at [146, 66] on button "Search" at bounding box center [149, 70] width 42 height 20
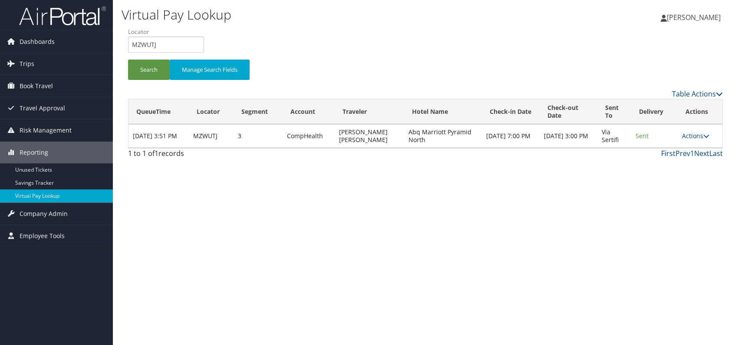
click at [400, 212] on div "Virtual Pay Lookup [PERSON_NAME] [PERSON_NAME] My Settings Travel Agency Contac…" at bounding box center [426, 172] width 626 height 345
drag, startPoint x: 164, startPoint y: 44, endPoint x: 133, endPoint y: 44, distance: 30.4
click at [133, 44] on input "MZWUTJ" at bounding box center [166, 44] width 76 height 16
paste input "AIQJLK"
click at [147, 44] on input "AIQJLK" at bounding box center [166, 44] width 76 height 16
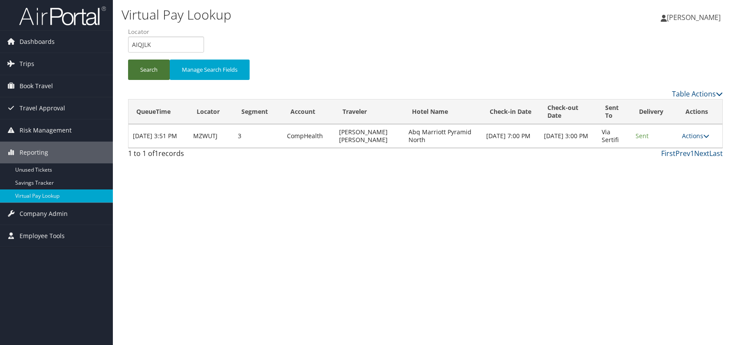
drag, startPoint x: 149, startPoint y: 72, endPoint x: 149, endPoint y: 91, distance: 18.7
click at [149, 72] on button "Search" at bounding box center [149, 70] width 42 height 20
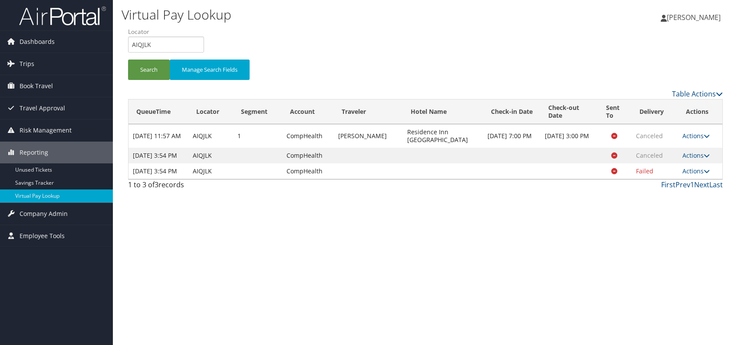
click at [454, 244] on div "Virtual Pay Lookup [PERSON_NAME] [PERSON_NAME] My Settings Travel Agency Contac…" at bounding box center [426, 172] width 626 height 345
drag, startPoint x: 155, startPoint y: 46, endPoint x: 129, endPoint y: 45, distance: 26.5
click at [129, 45] on input "AIQJLK" at bounding box center [166, 44] width 76 height 16
paste input "JCHNNA"
click at [145, 76] on button "Search" at bounding box center [149, 70] width 42 height 20
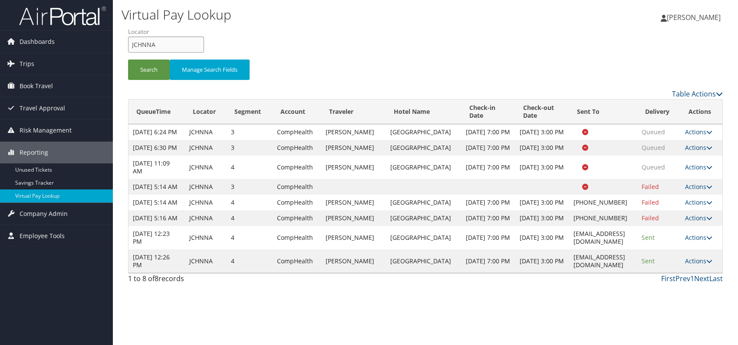
drag, startPoint x: 153, startPoint y: 44, endPoint x: 128, endPoint y: 43, distance: 25.2
click at [128, 43] on input "JCHNNA" at bounding box center [166, 44] width 76 height 16
paste input "DKSPKJ"
type input "DKSPKJ"
click at [156, 74] on button "Search" at bounding box center [149, 70] width 42 height 20
